Goal: Browse casually: Explore the website without a specific task or goal

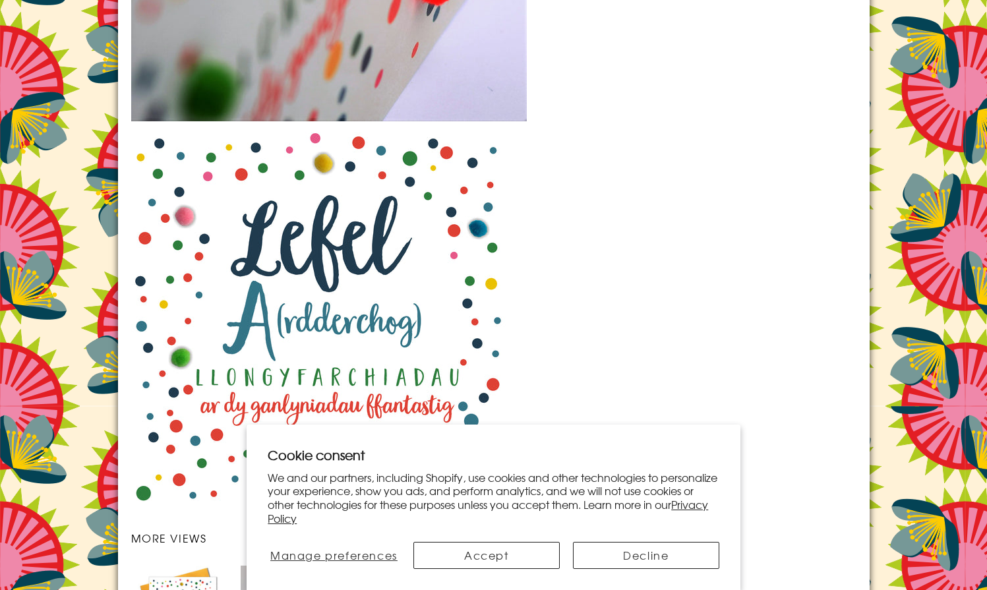
scroll to position [1770, 0]
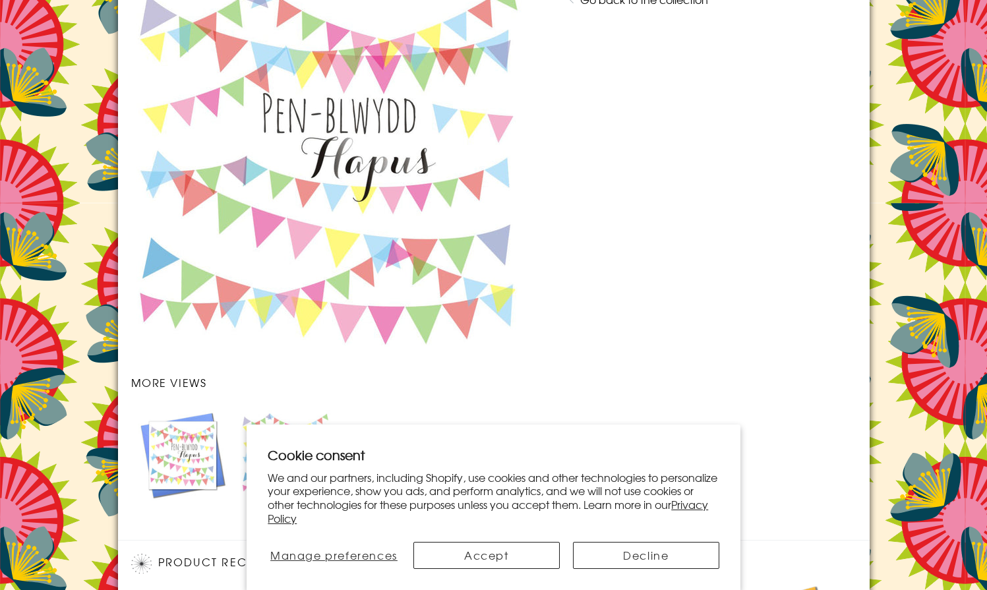
scroll to position [1165, 0]
